Goal: Task Accomplishment & Management: Complete application form

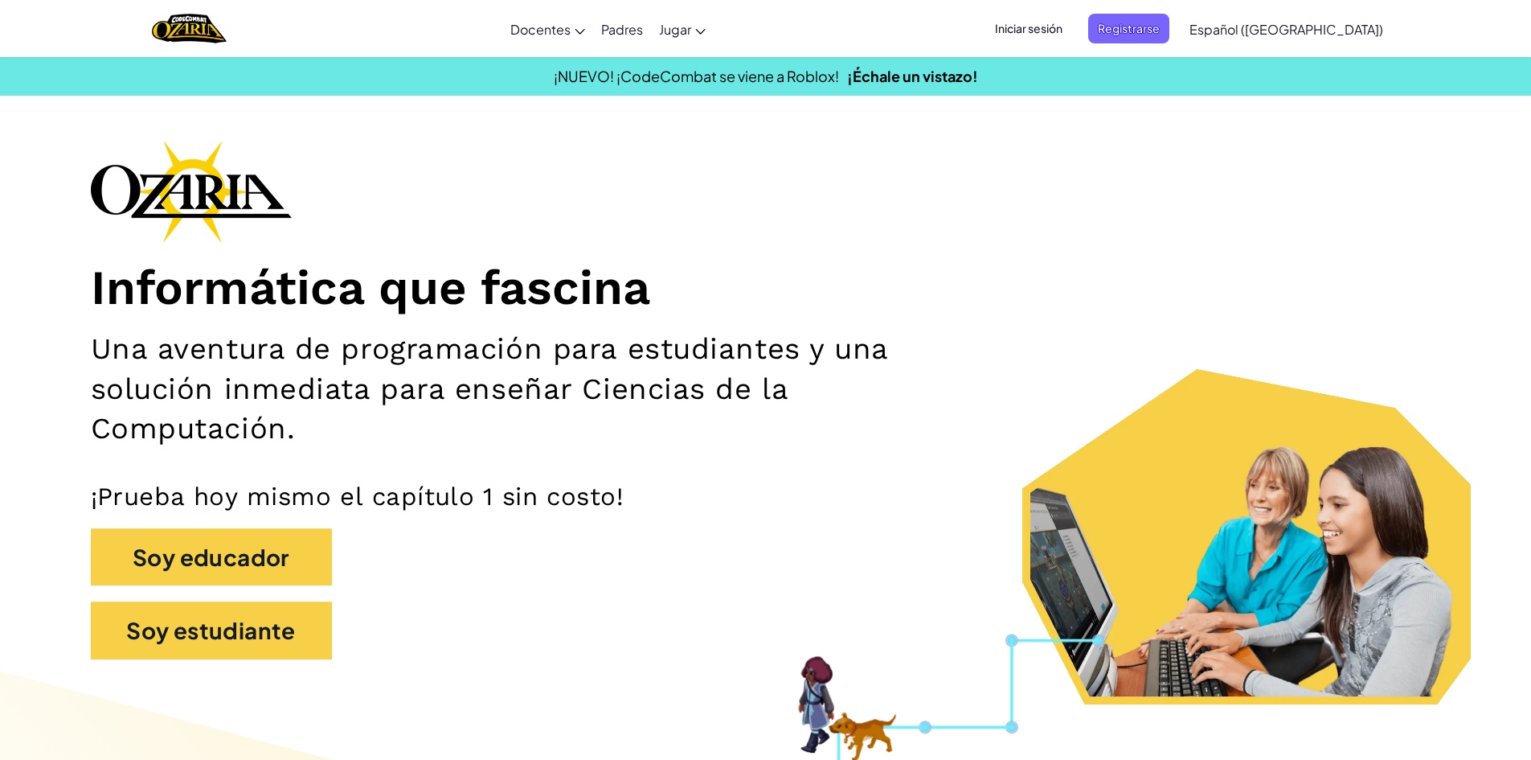
click at [1041, 27] on span "Iniciar sesión" at bounding box center [1028, 29] width 87 height 30
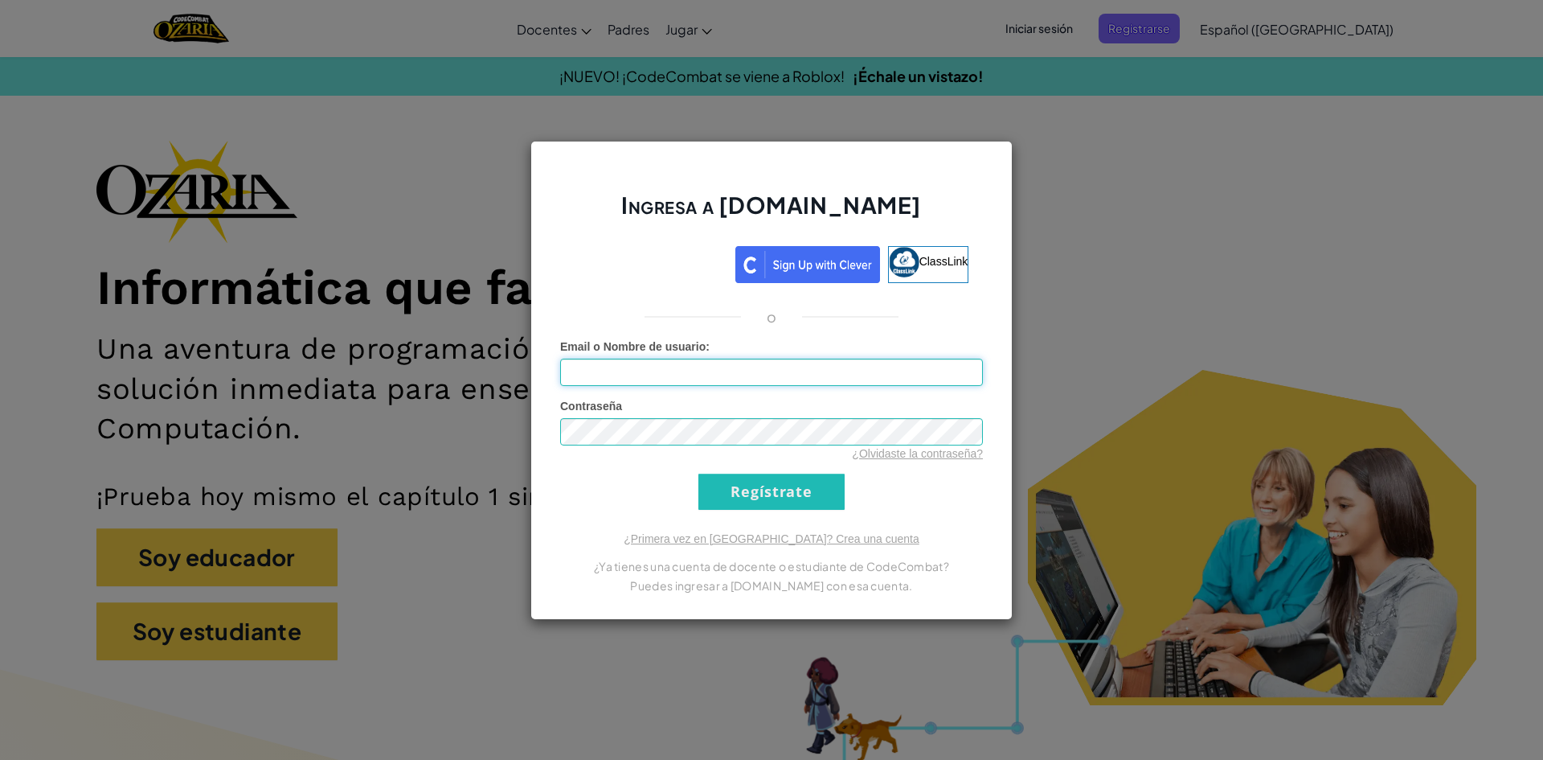
click at [831, 383] on input "Email o Nombre de usuario :" at bounding box center [771, 371] width 423 height 27
type input "[EMAIL_ADDRESS][DOMAIN_NAME]"
click at [964, 519] on div "Ingresa a [DOMAIN_NAME] ClassLink o Error desconocido. Email o Nombre de usuari…" at bounding box center [772, 380] width 482 height 479
click at [899, 448] on link "¿Olvidaste la contraseña?" at bounding box center [917, 453] width 131 height 13
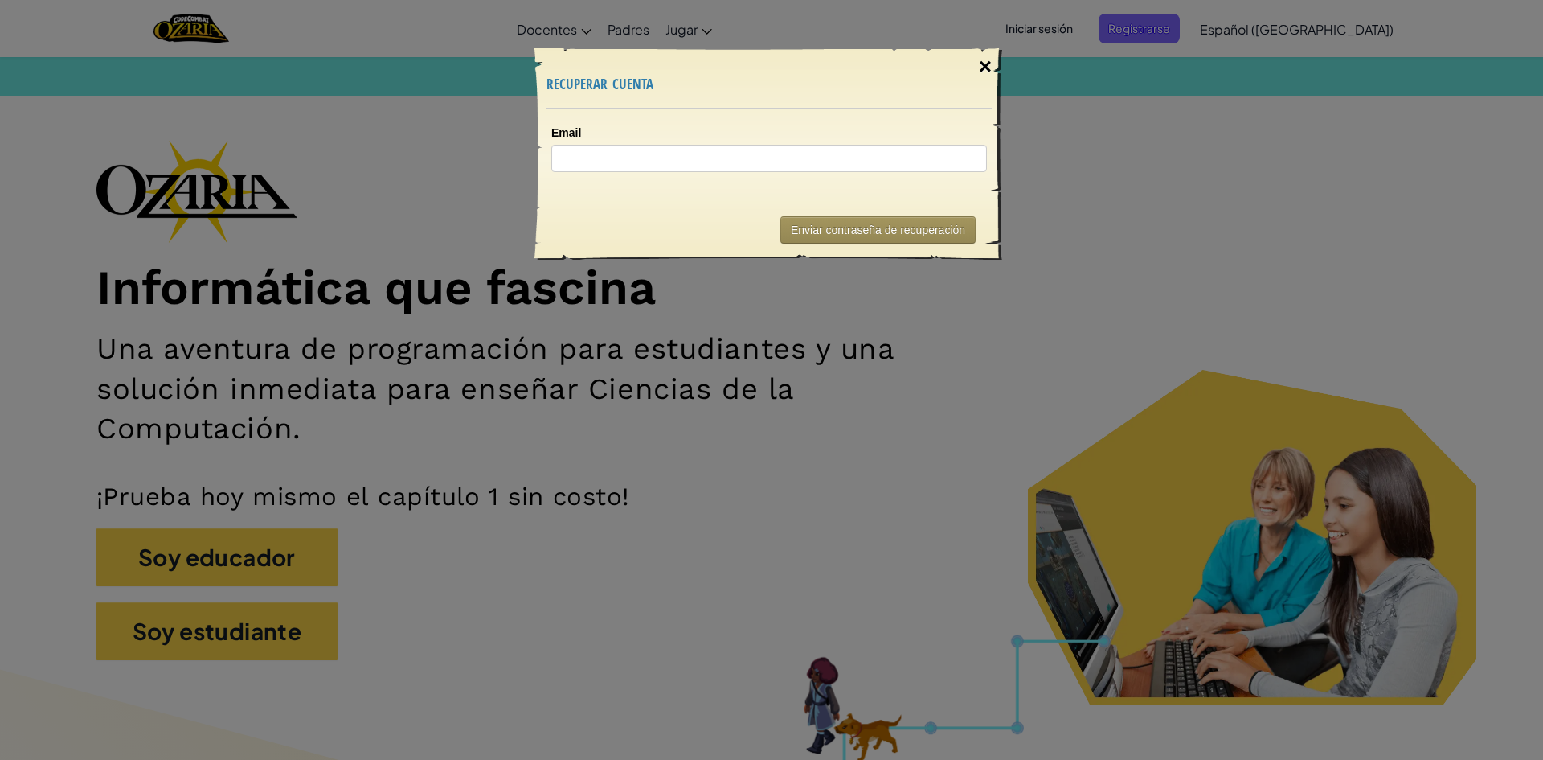
click at [985, 73] on div "×" at bounding box center [985, 66] width 37 height 47
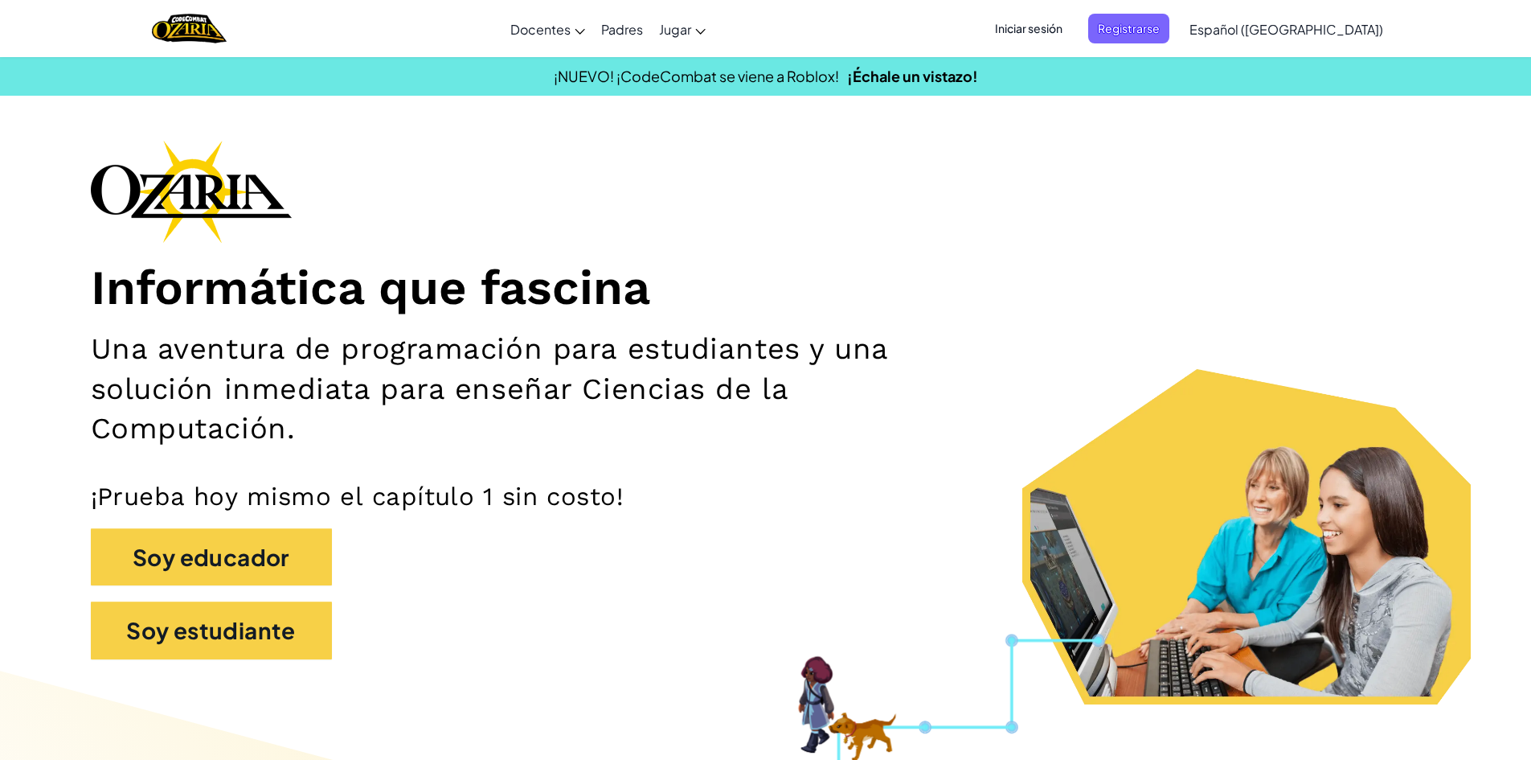
click at [1050, 30] on span "Iniciar sesión" at bounding box center [1028, 29] width 87 height 30
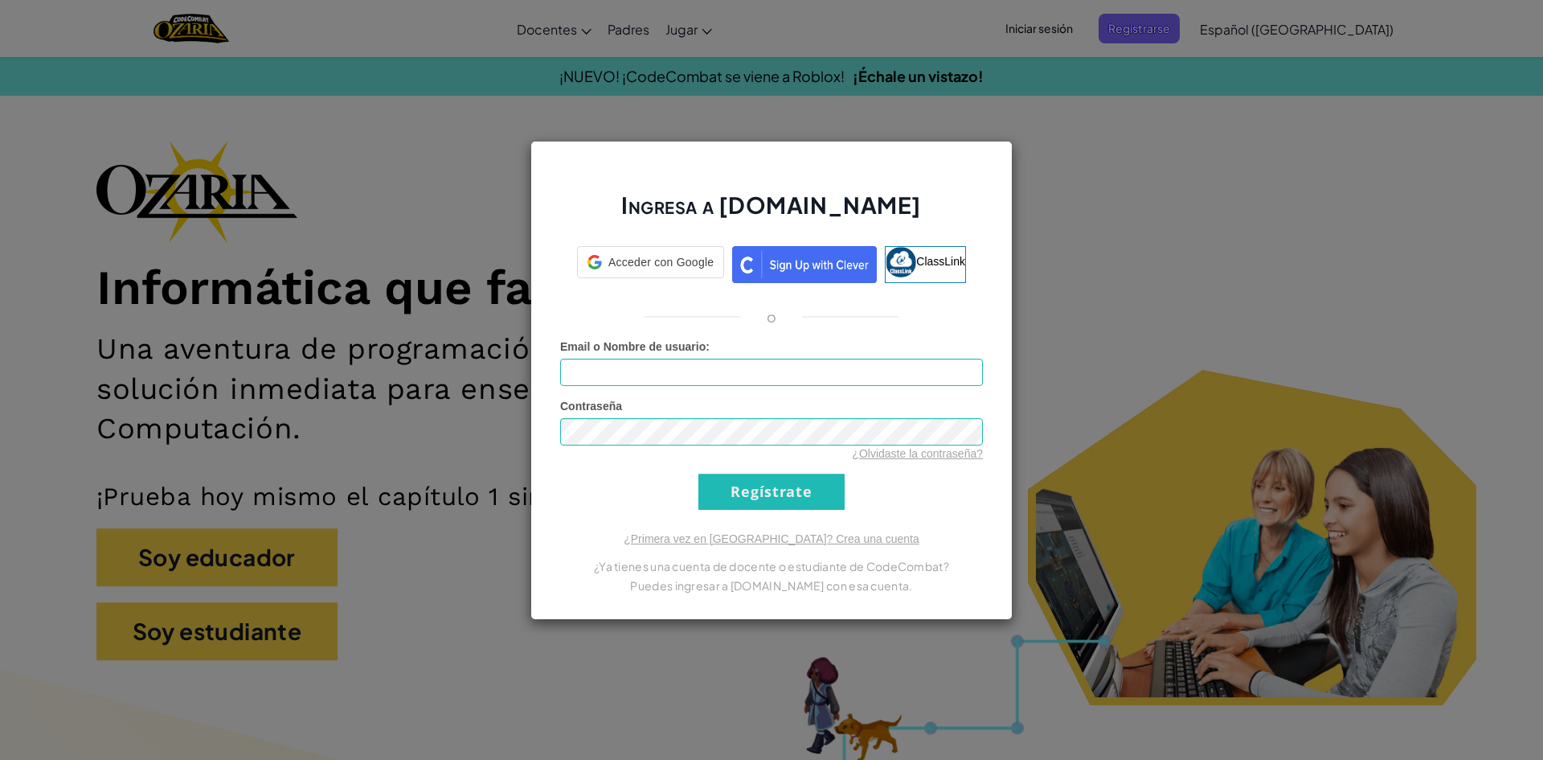
click at [851, 389] on form "Email o Nombre de usuario : Contraseña ¿Olvidaste la contraseña? Regístrate" at bounding box center [771, 423] width 423 height 171
click at [850, 379] on input "Email o Nombre de usuario :" at bounding box center [771, 371] width 423 height 27
type input "[PERSON_NAME] rv"
click at [698, 473] on input "Regístrate" at bounding box center [771, 491] width 146 height 36
